Goal: Transaction & Acquisition: Book appointment/travel/reservation

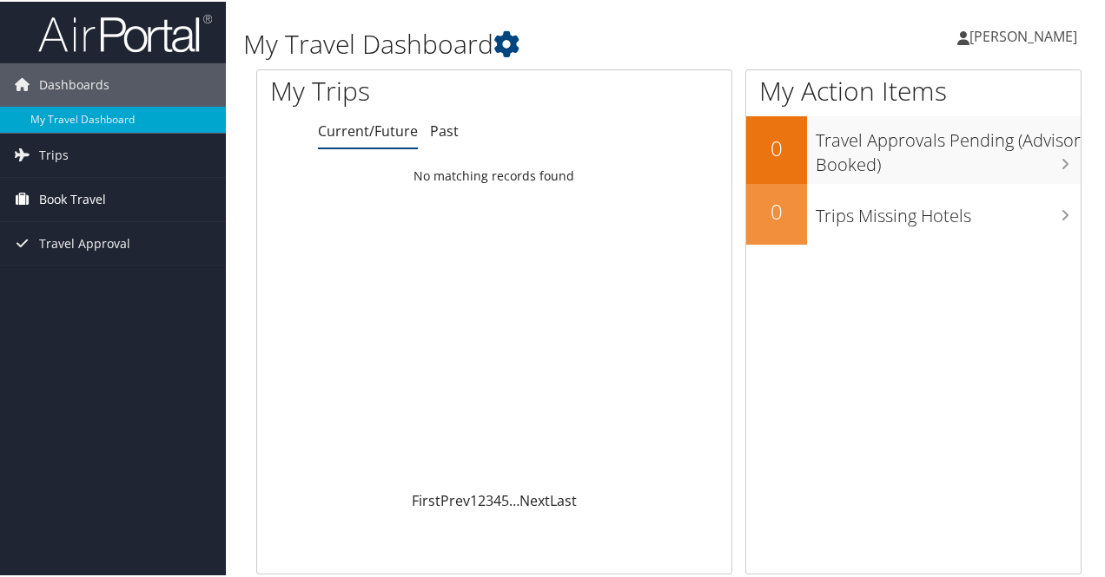
click at [96, 188] on span "Book Travel" at bounding box center [72, 197] width 67 height 43
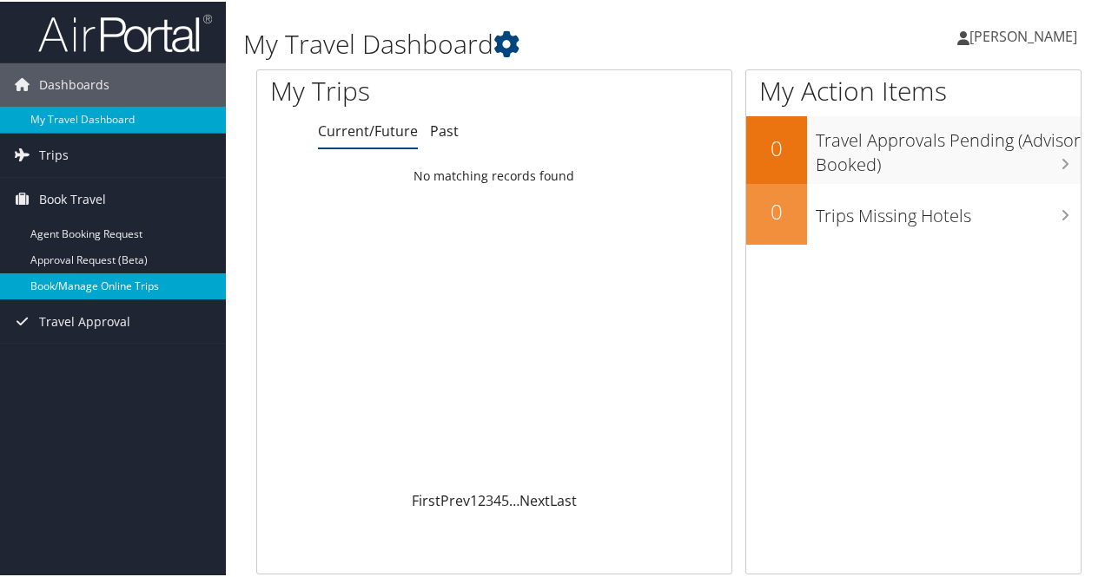
click at [87, 288] on link "Book/Manage Online Trips" at bounding box center [113, 285] width 226 height 26
